Goal: Task Accomplishment & Management: Use online tool/utility

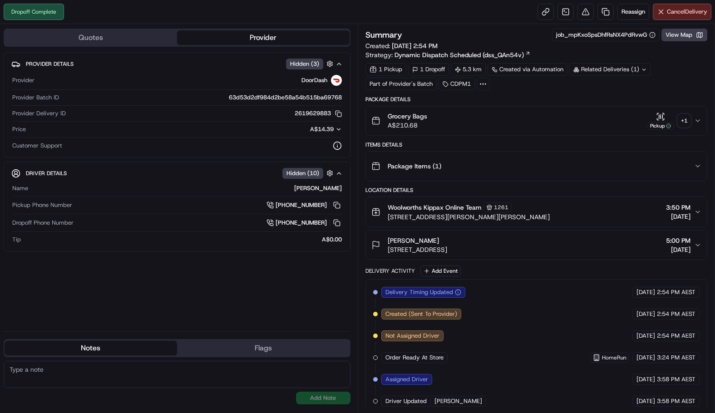
click at [688, 118] on div "+ 1" at bounding box center [684, 120] width 13 height 13
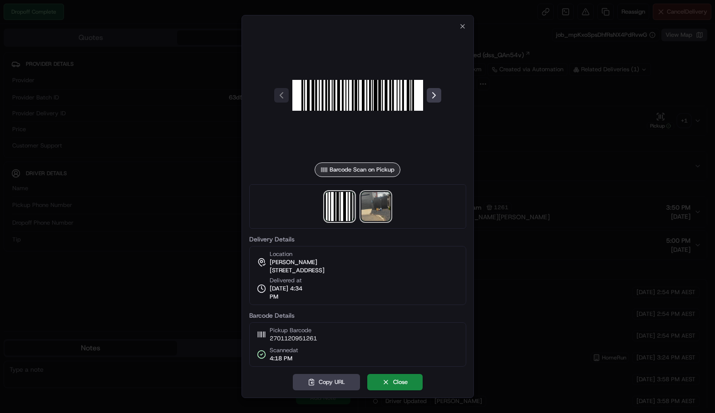
click at [386, 214] on img at bounding box center [376, 206] width 29 height 29
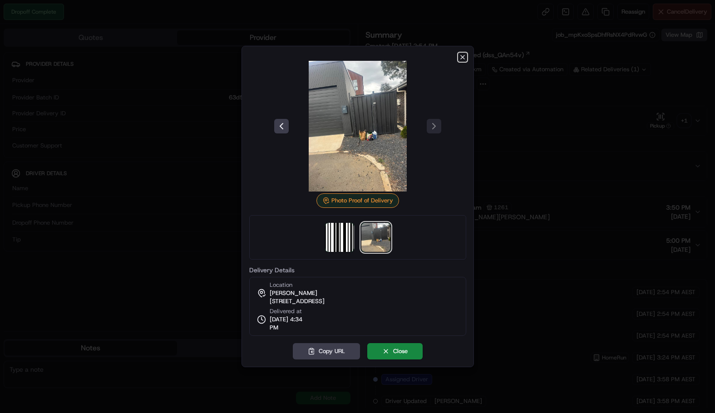
click at [464, 57] on icon "button" at bounding box center [462, 57] width 7 height 7
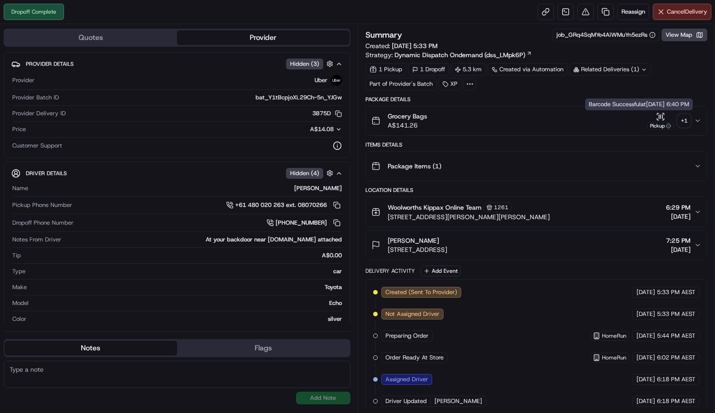
click at [681, 122] on div "+ 1" at bounding box center [684, 120] width 13 height 13
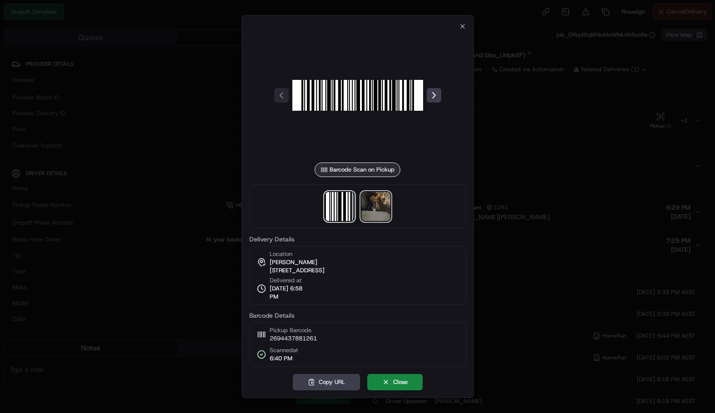
click at [376, 213] on img at bounding box center [376, 206] width 29 height 29
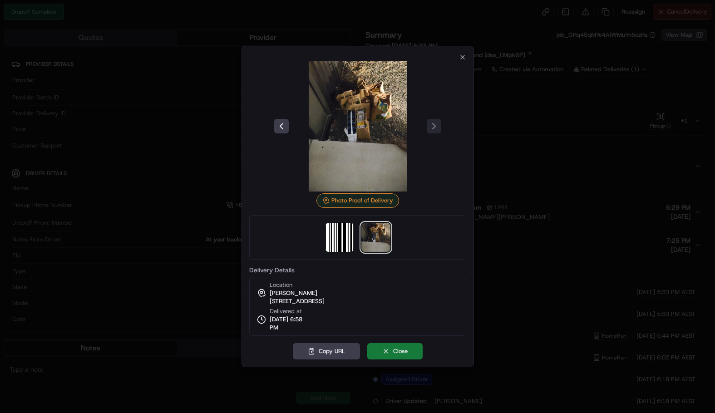
click at [405, 352] on button "Close" at bounding box center [394, 351] width 55 height 16
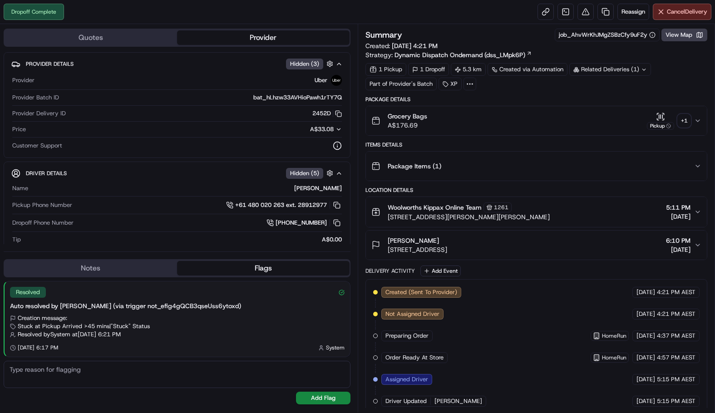
click at [681, 123] on div "+ 1" at bounding box center [684, 120] width 13 height 13
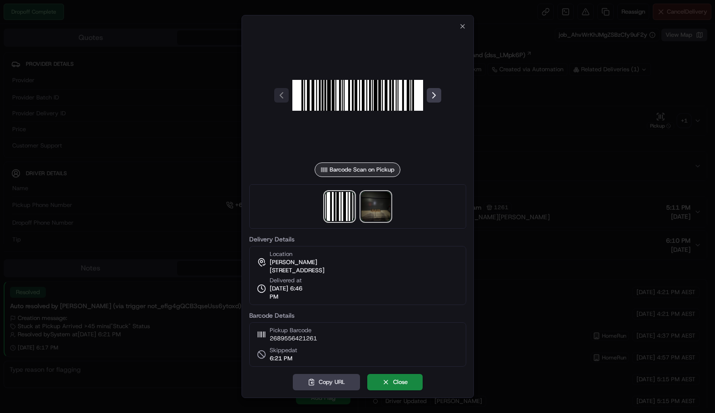
click at [368, 210] on img at bounding box center [376, 206] width 29 height 29
